Goal: Obtain resource: Obtain resource

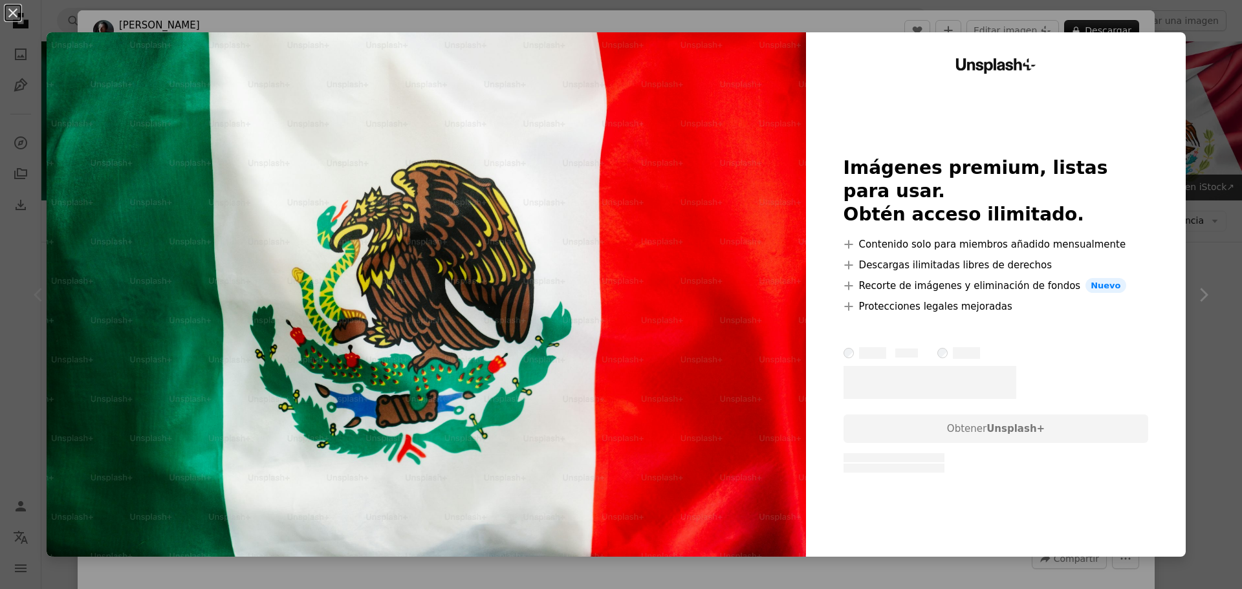
scroll to position [108, 0]
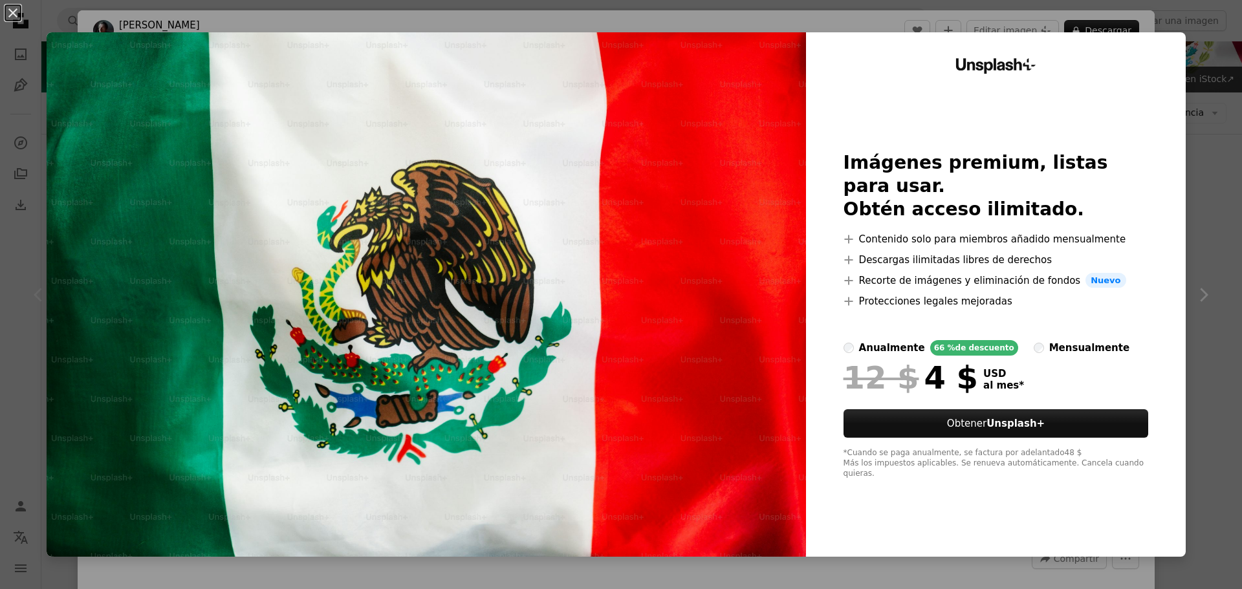
click at [1128, 71] on div "Unsplash+ Imágenes premium, listas para usar. Obtén acceso ilimitado. A plus si…" at bounding box center [996, 294] width 380 height 524
click at [21, 21] on button "An X shape" at bounding box center [13, 13] width 16 height 16
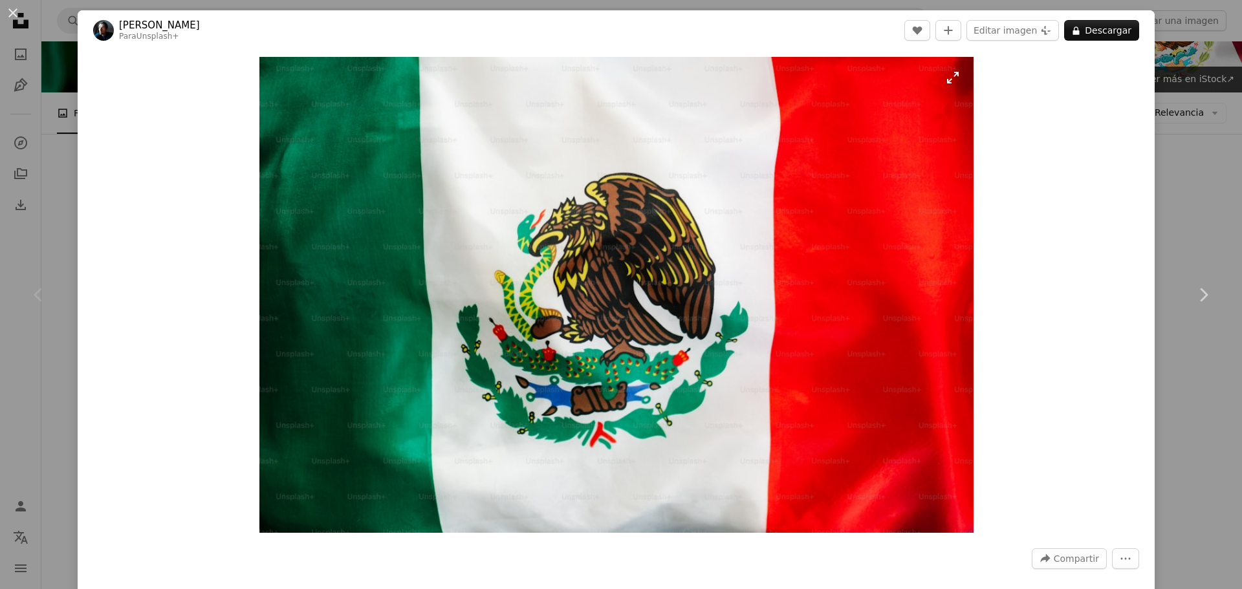
click at [391, 177] on img "Ampliar en esta imagen" at bounding box center [616, 295] width 714 height 476
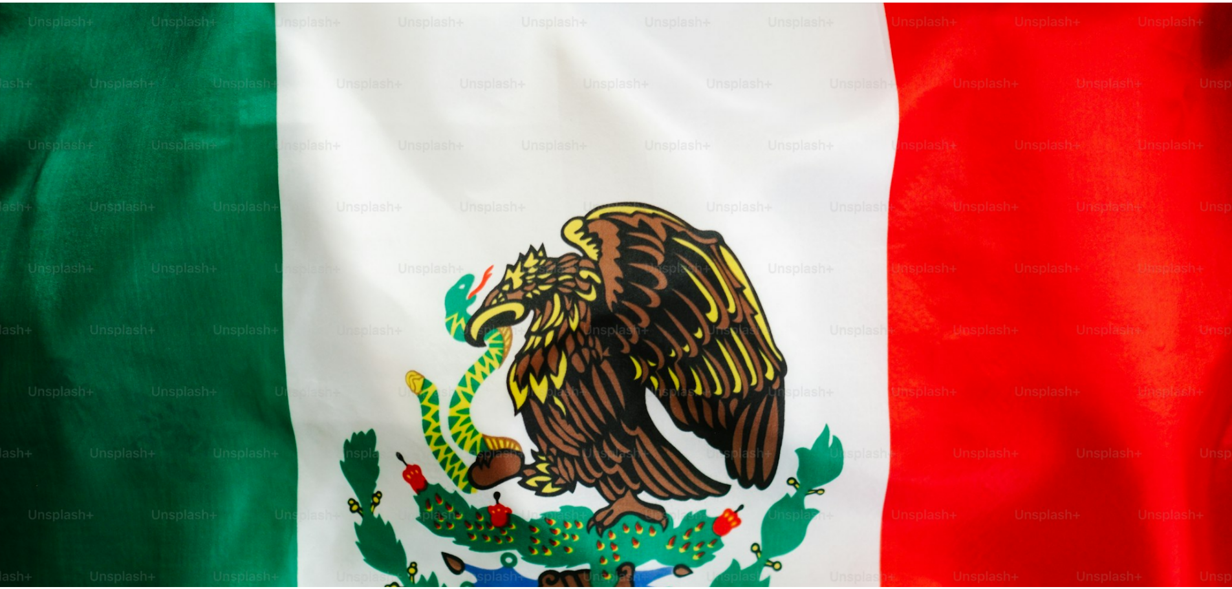
scroll to position [113, 0]
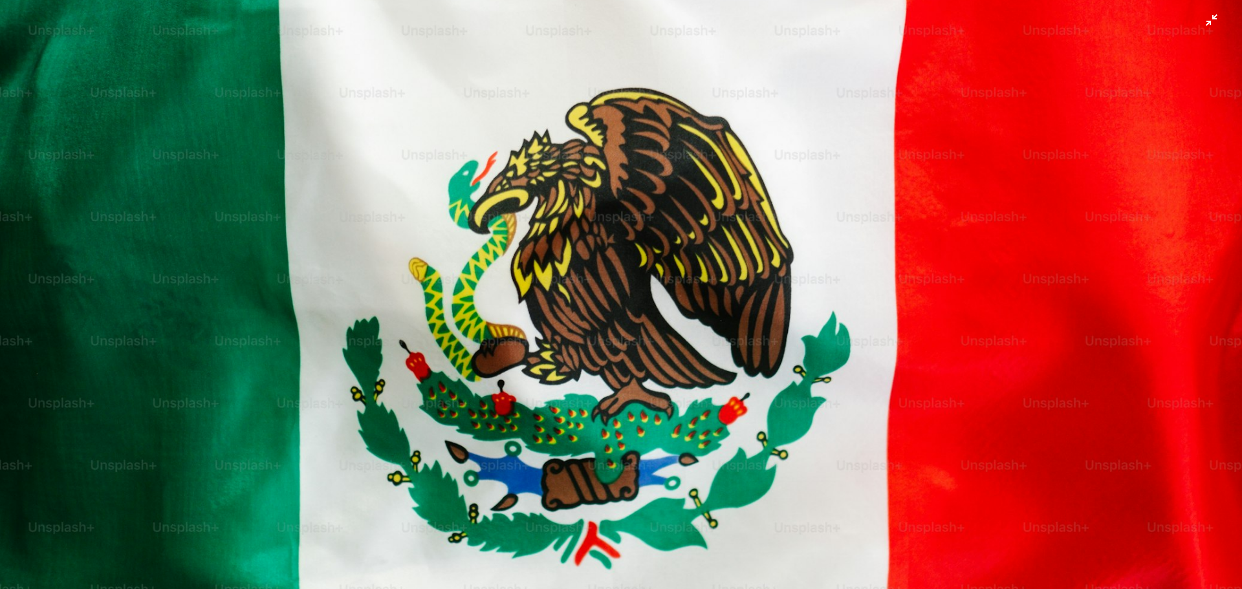
click at [707, 205] on img "Reducir el zoom en esta imagen" at bounding box center [620, 300] width 1243 height 828
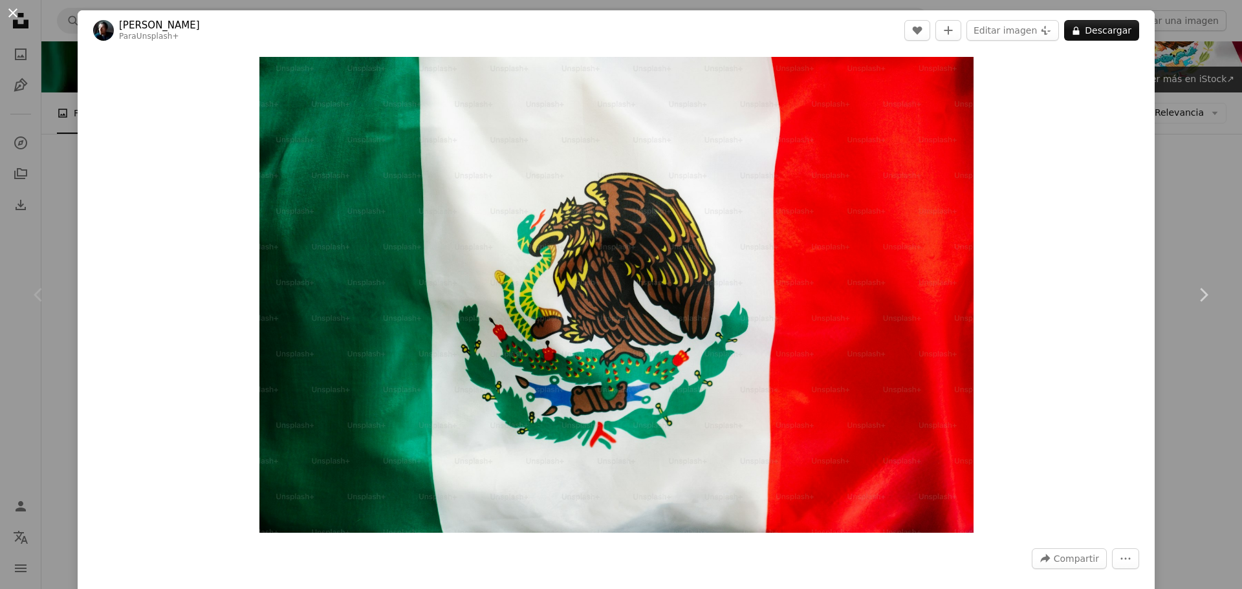
click at [17, 17] on button "An X shape" at bounding box center [13, 13] width 16 height 16
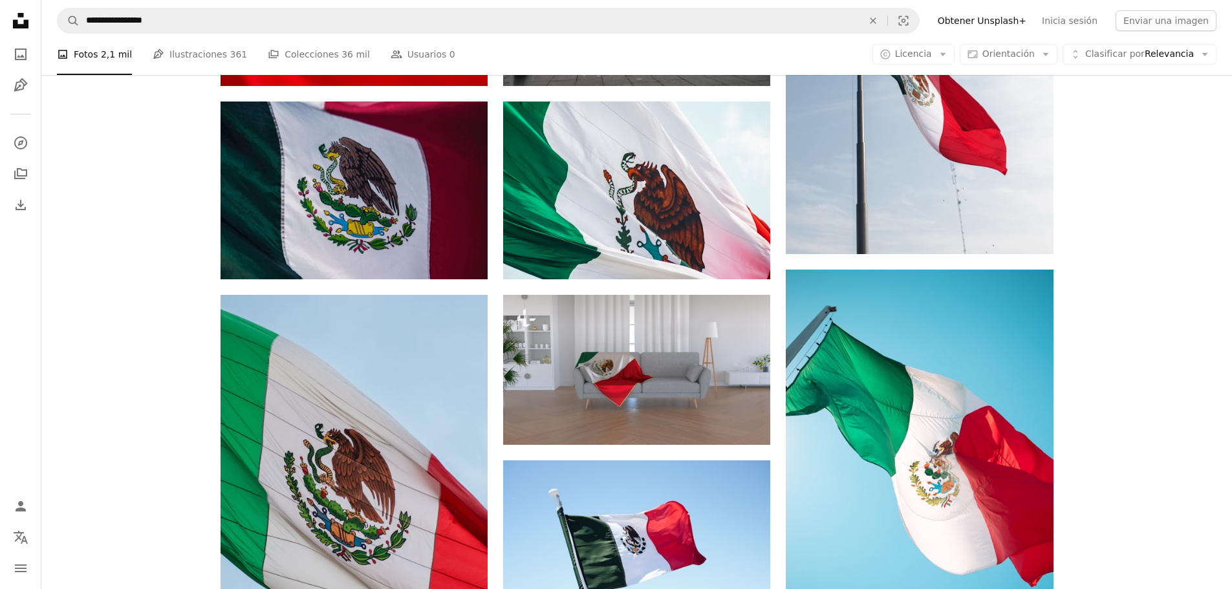
scroll to position [755, 0]
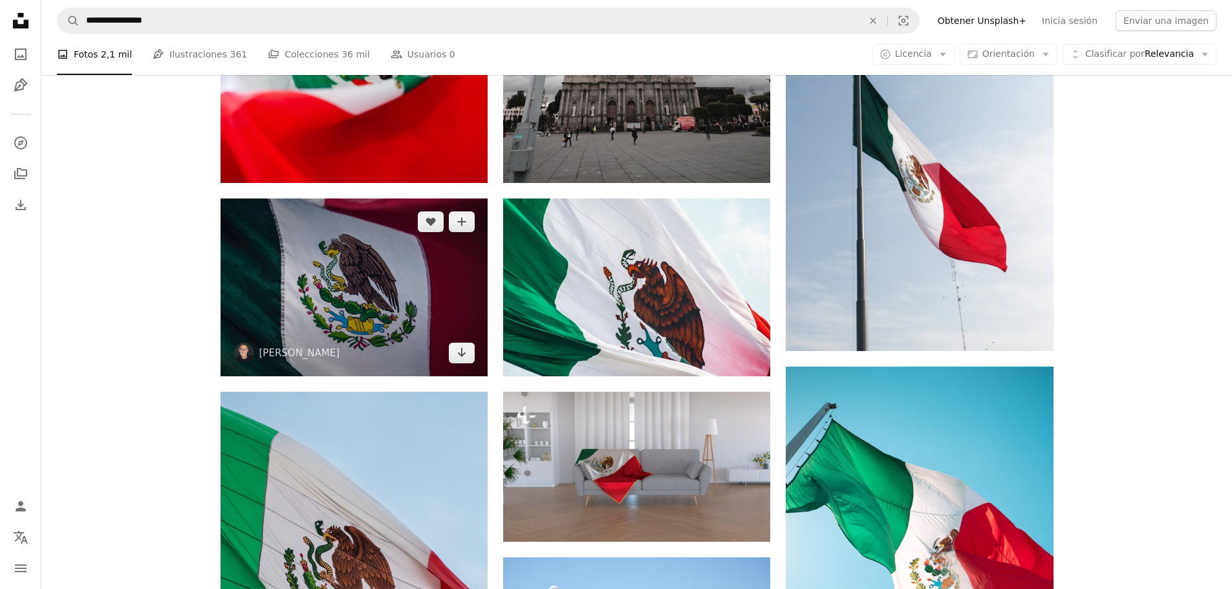
click at [339, 284] on img at bounding box center [354, 288] width 267 height 178
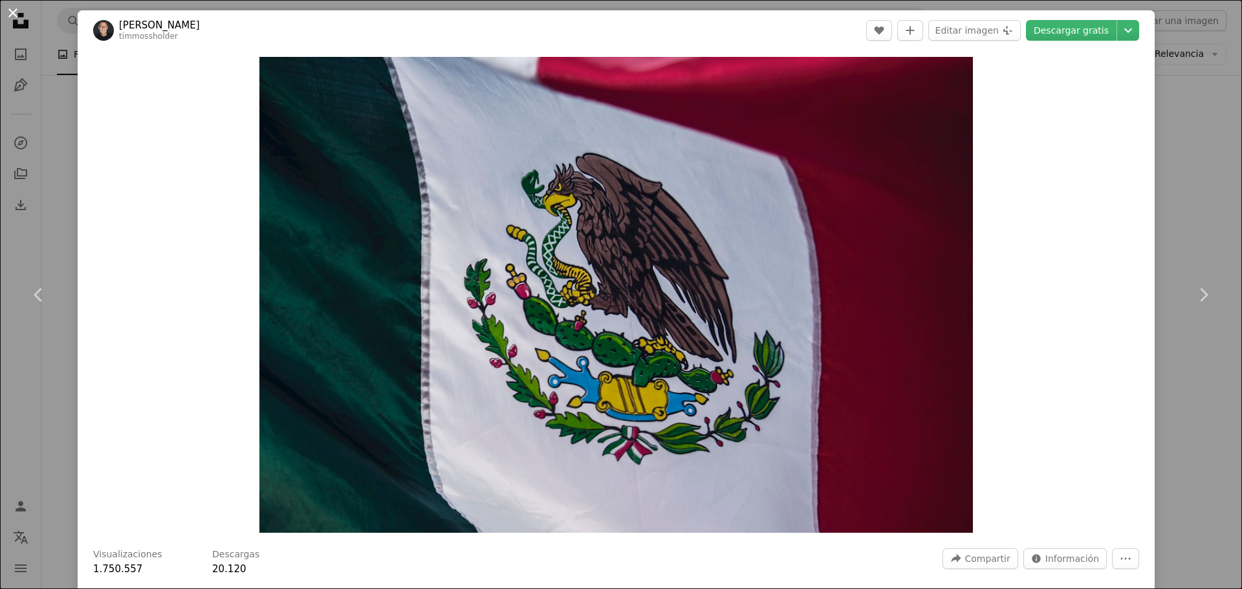
click at [8, 19] on button "An X shape" at bounding box center [13, 13] width 16 height 16
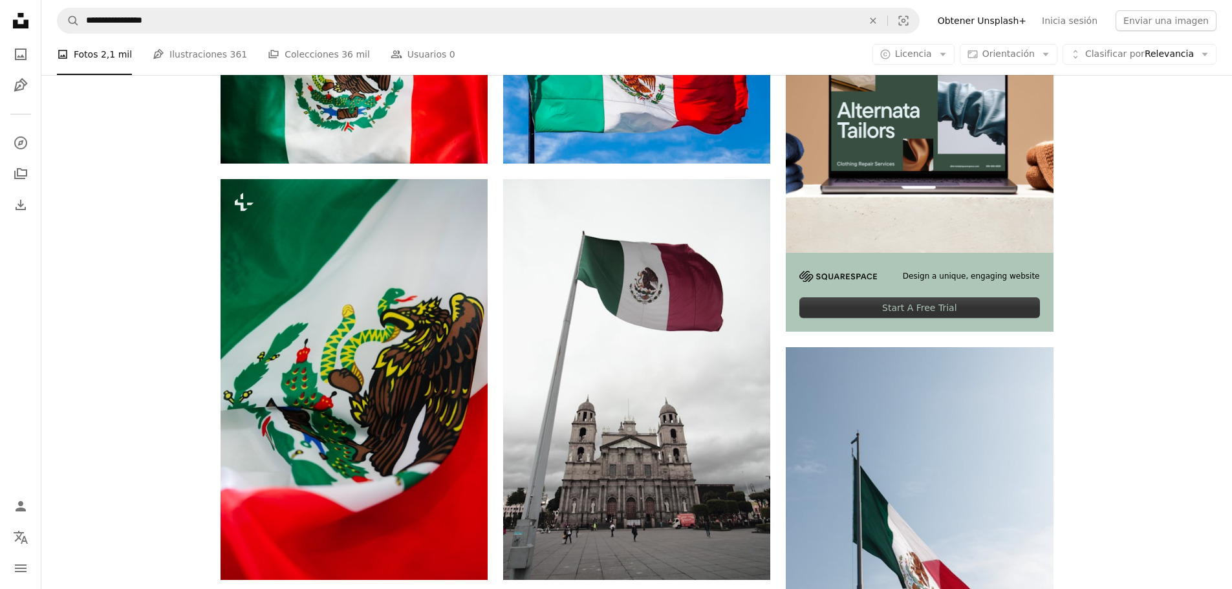
scroll to position [215, 0]
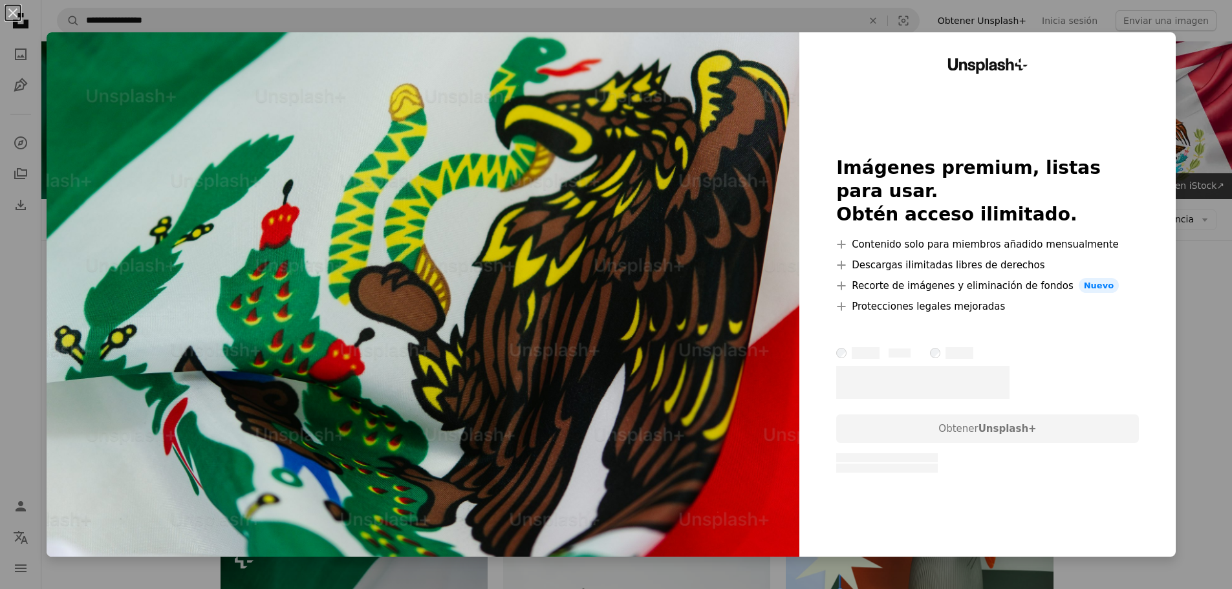
scroll to position [539, 0]
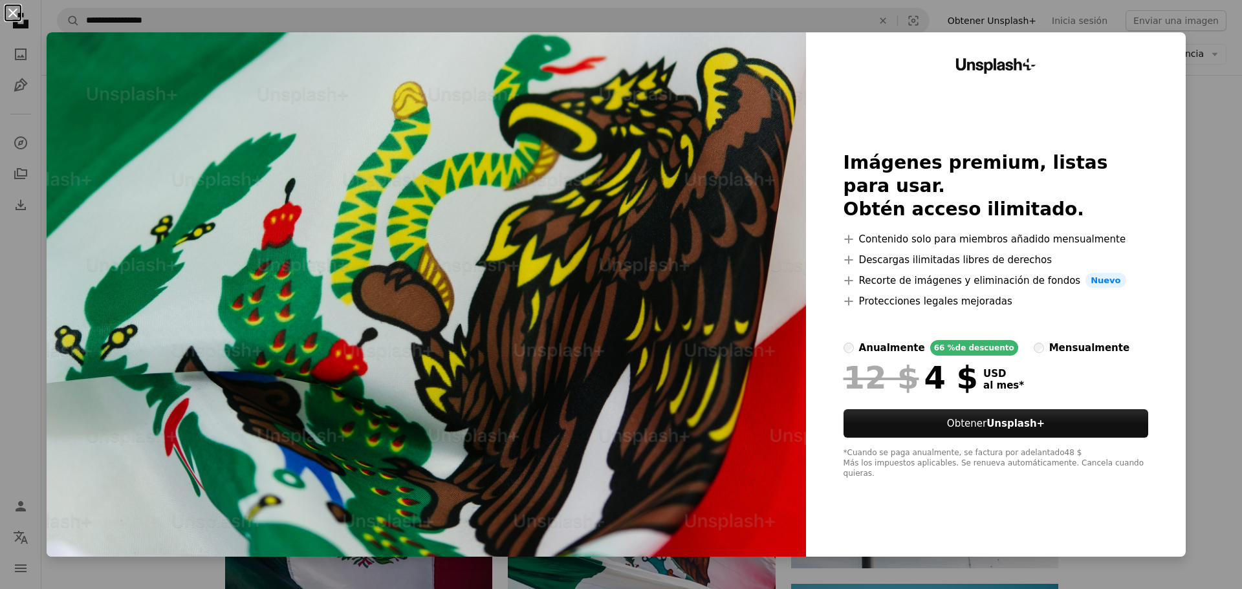
click at [17, 10] on button "An X shape" at bounding box center [13, 13] width 16 height 16
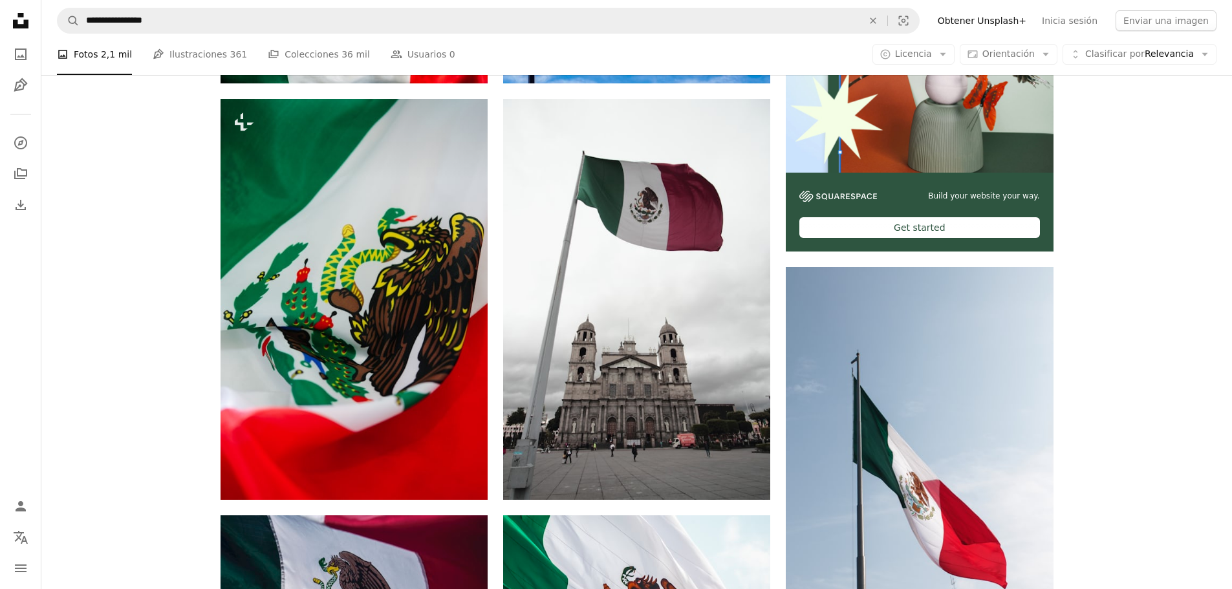
scroll to position [215, 0]
